Goal: Use online tool/utility: Utilize a website feature to perform a specific function

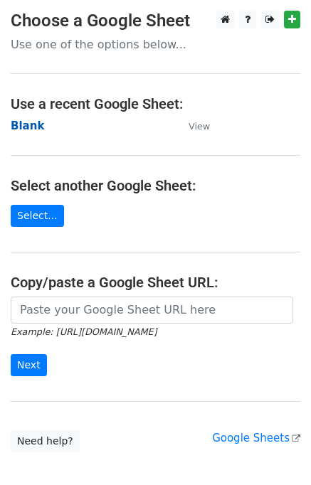
click at [20, 127] on strong "Blank" at bounding box center [27, 126] width 33 height 13
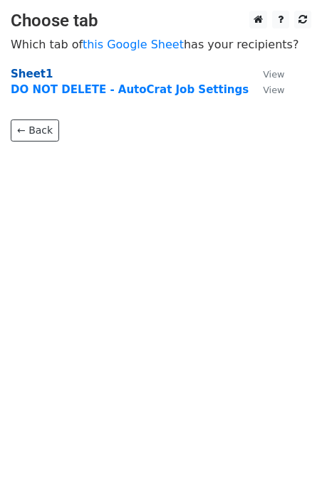
click at [34, 73] on strong "Sheet1" at bounding box center [32, 74] width 42 height 13
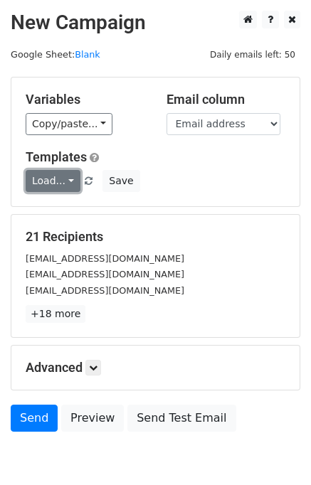
click at [65, 177] on link "Load..." at bounding box center [53, 181] width 55 height 22
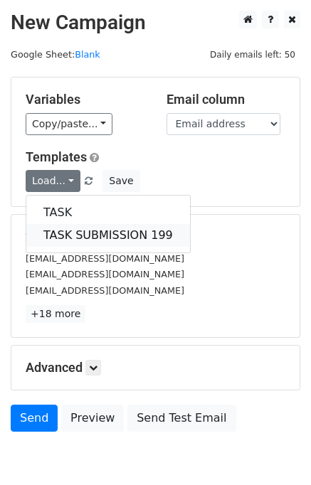
click at [97, 235] on link "TASK SUBMISSION 199" at bounding box center [108, 235] width 164 height 23
